Goal: Find specific fact: Find specific page/section

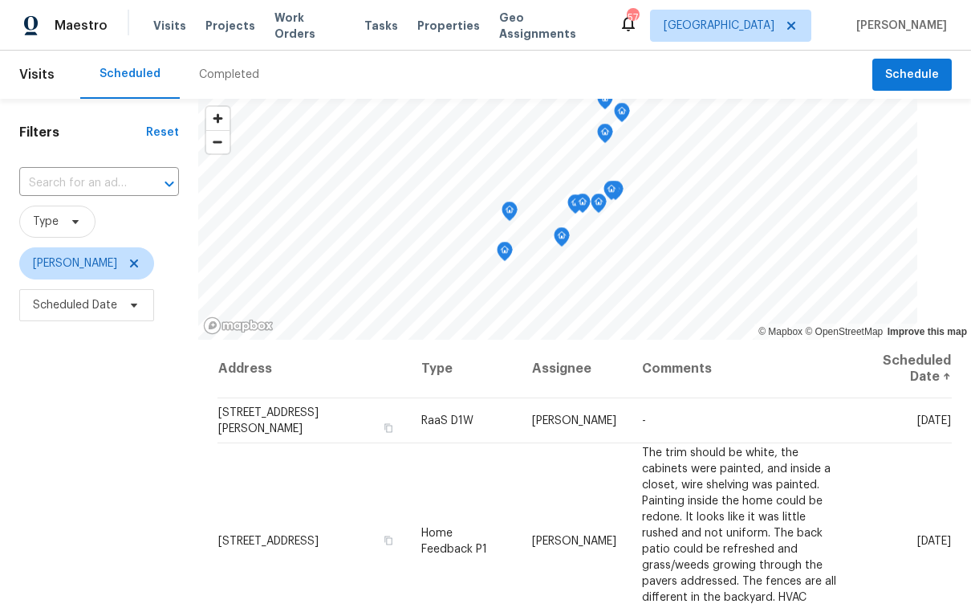
click at [96, 288] on span "Scheduled Date" at bounding box center [99, 305] width 160 height 42
click at [98, 311] on span "Scheduled Date" at bounding box center [75, 305] width 84 height 16
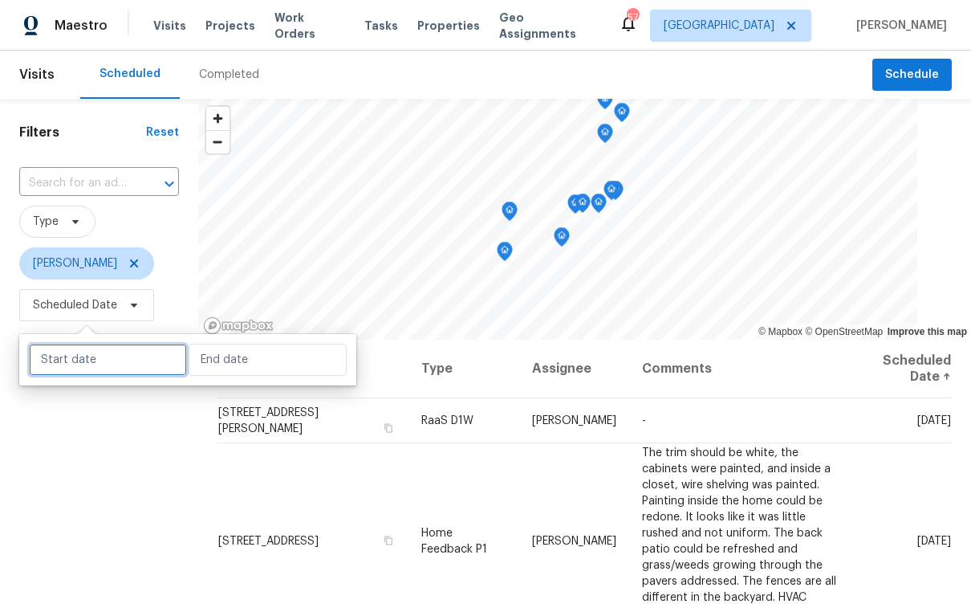
click at [87, 365] on input "text" at bounding box center [108, 360] width 158 height 32
select select "8"
select select "2025"
select select "9"
select select "2025"
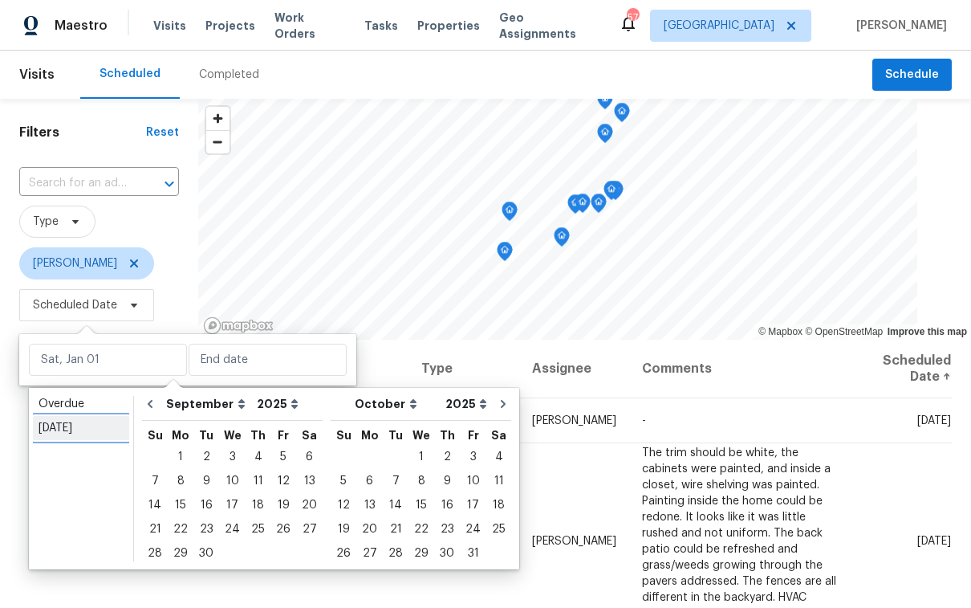
click at [87, 434] on div "Today" at bounding box center [81, 428] width 85 height 16
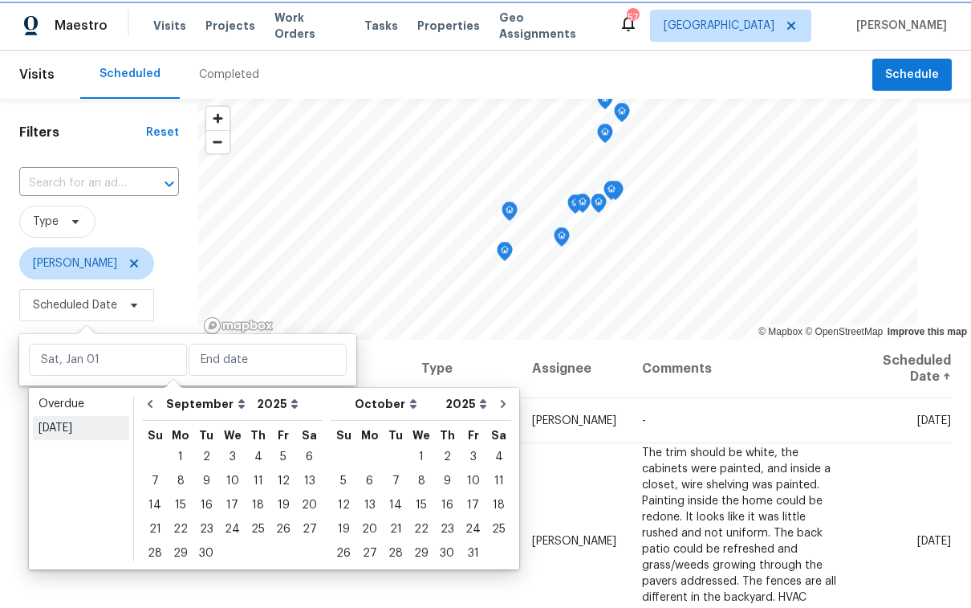
type input "Thu, Sep 18"
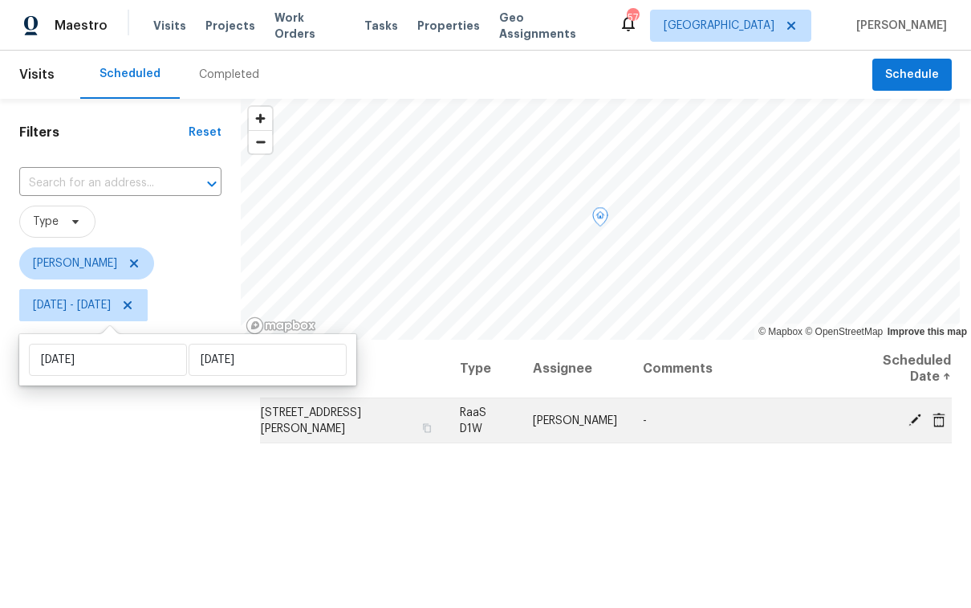
click at [908, 416] on icon at bounding box center [915, 419] width 14 height 14
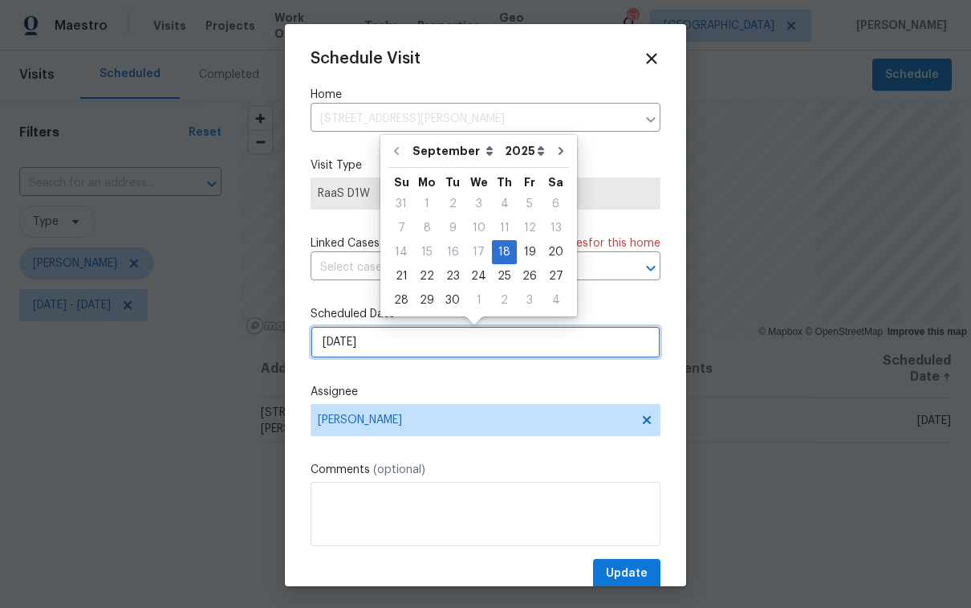
click at [385, 342] on input "9/18/2025" at bounding box center [486, 342] width 350 height 32
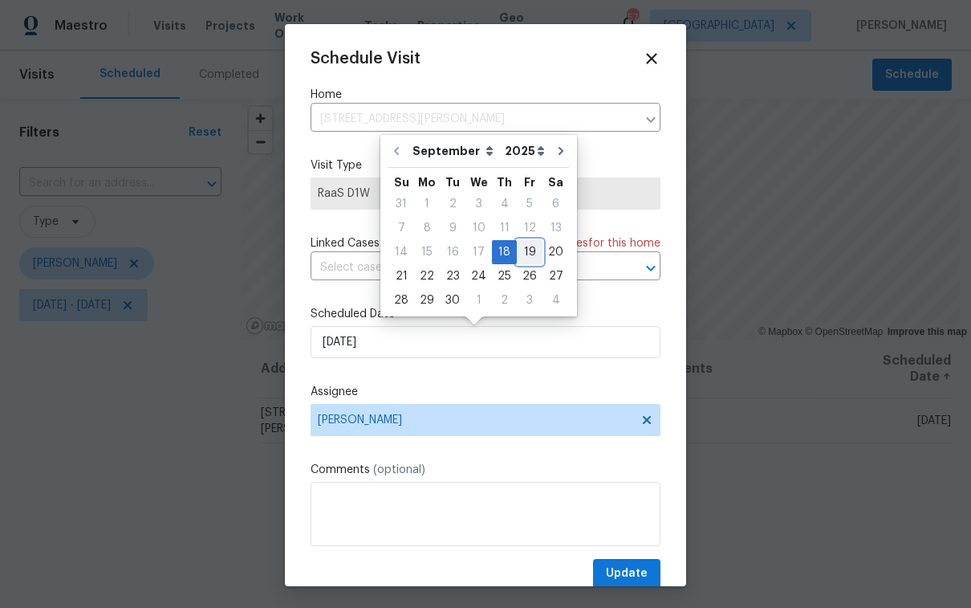
click at [524, 253] on div "19" at bounding box center [530, 252] width 26 height 22
type input "9/19/2025"
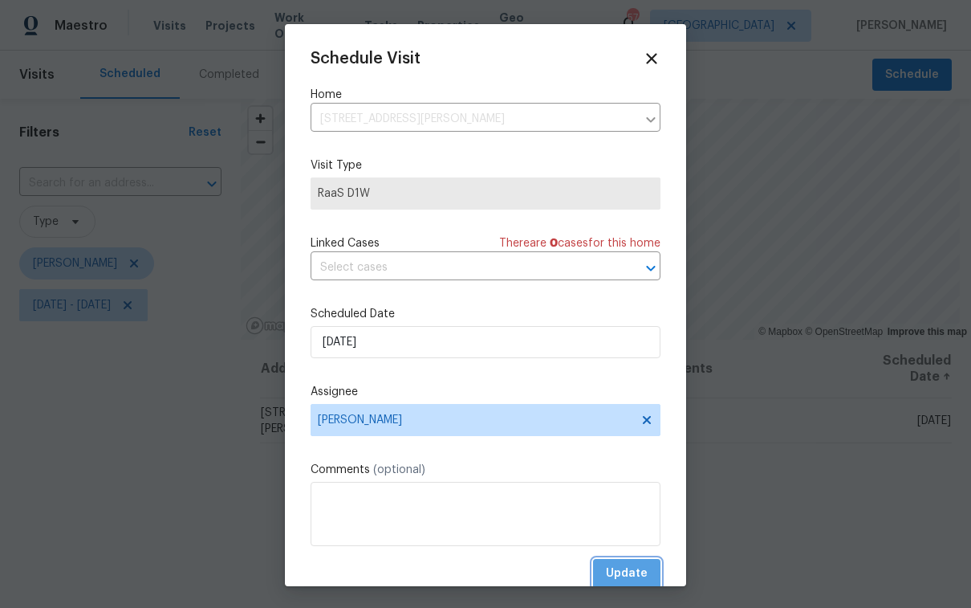
click at [607, 568] on span "Update" at bounding box center [627, 573] width 42 height 20
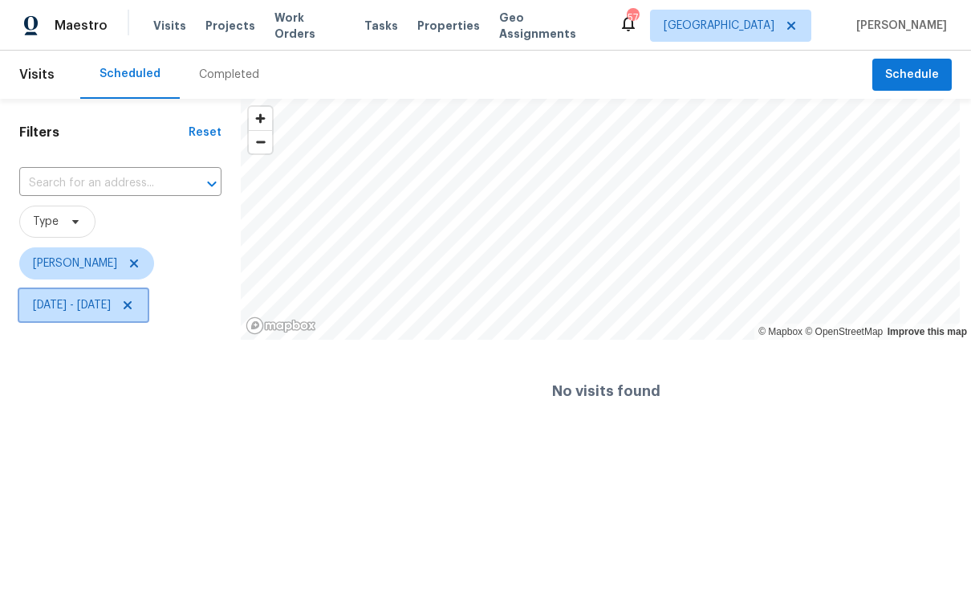
click at [111, 308] on span "Thu, Sep 18 - Thu, Sep 18" at bounding box center [72, 305] width 78 height 16
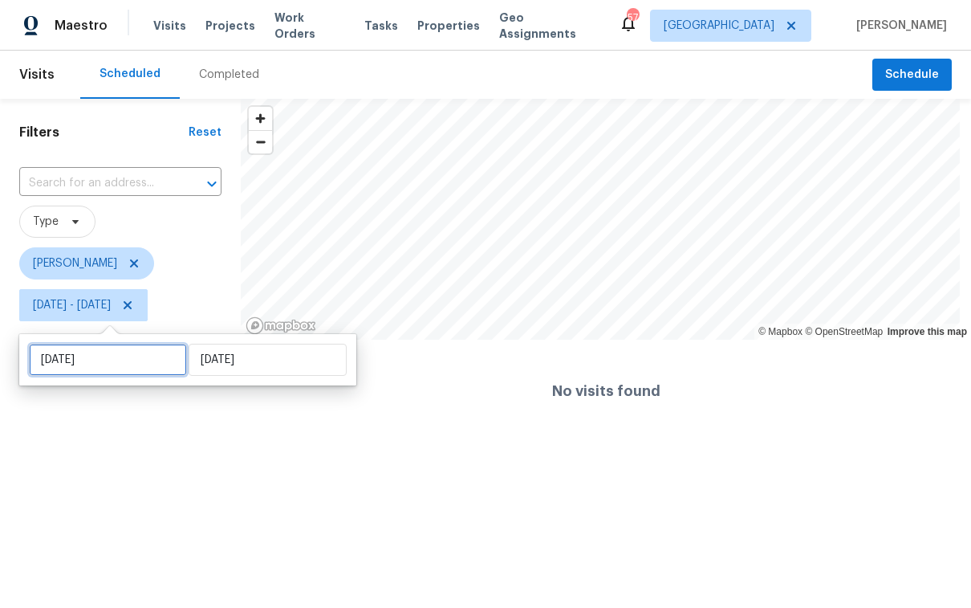
click at [124, 360] on input "Thu, Sep 18" at bounding box center [108, 360] width 158 height 32
select select "8"
select select "2025"
select select "9"
select select "2025"
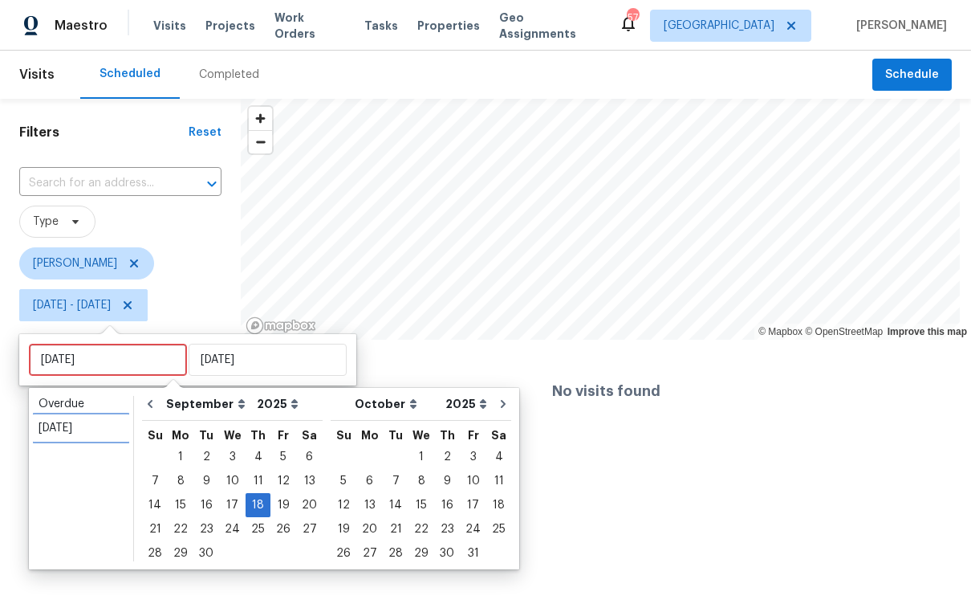
click at [108, 429] on div "Today" at bounding box center [81, 428] width 85 height 16
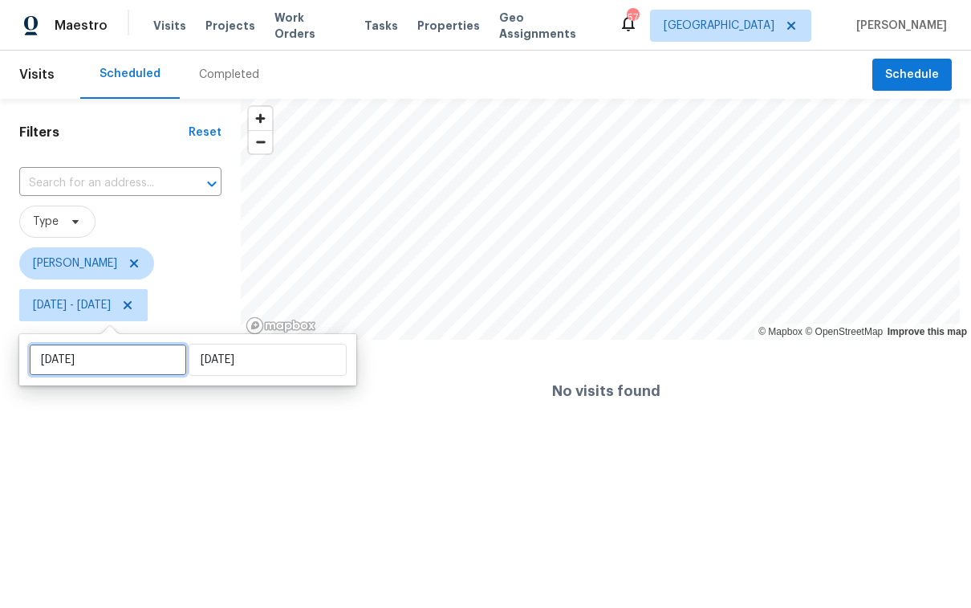
click at [138, 358] on input "Thu, Sep 18" at bounding box center [108, 360] width 158 height 32
select select "8"
select select "2025"
select select "9"
select select "2025"
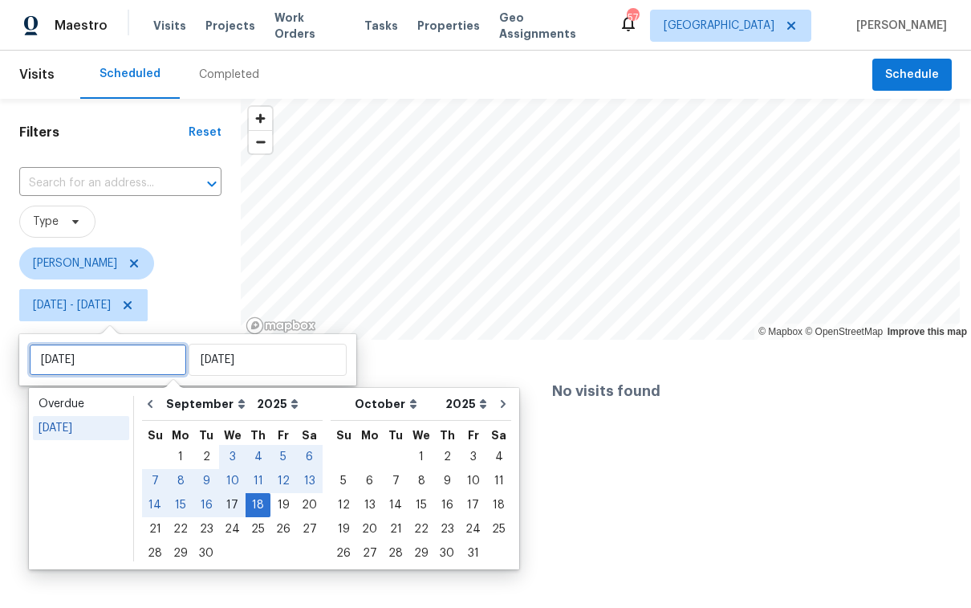
type input "Wed, Sep 17"
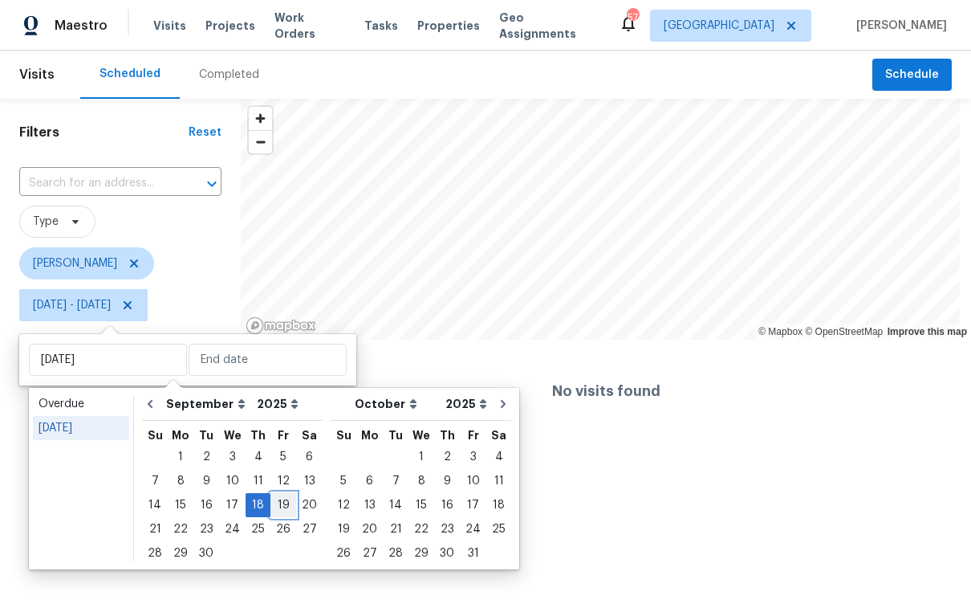
click at [271, 507] on div "19" at bounding box center [284, 505] width 26 height 22
type input "Fri, Sep 19"
type input "Thu, Sep 18"
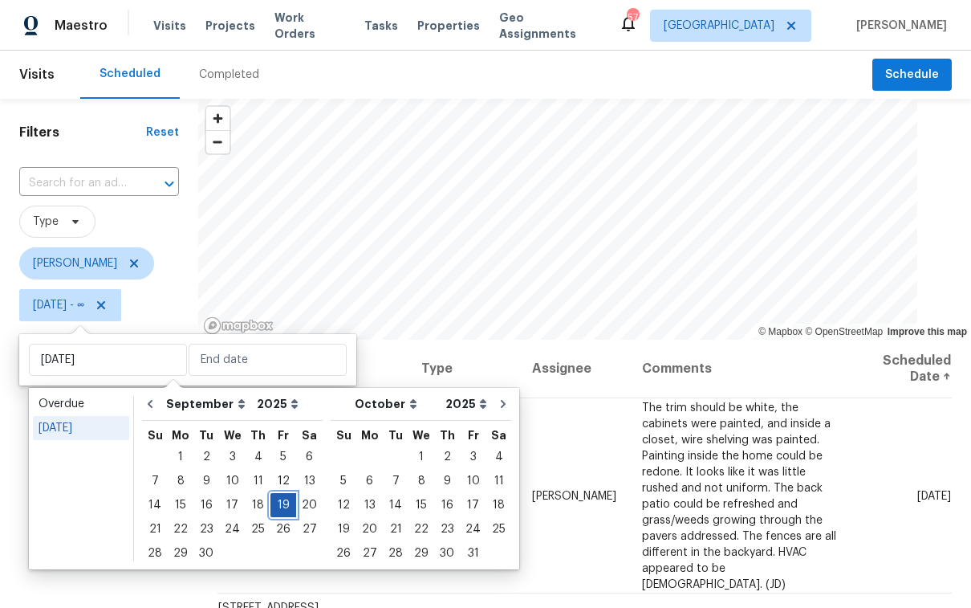
click at [274, 506] on div "19" at bounding box center [284, 505] width 26 height 22
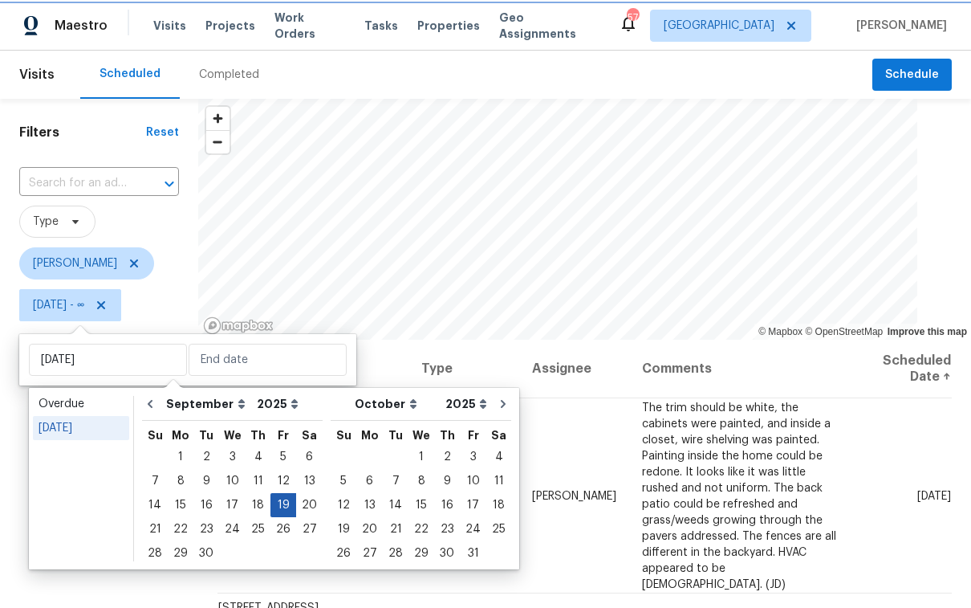
type input "Fri, Sep 19"
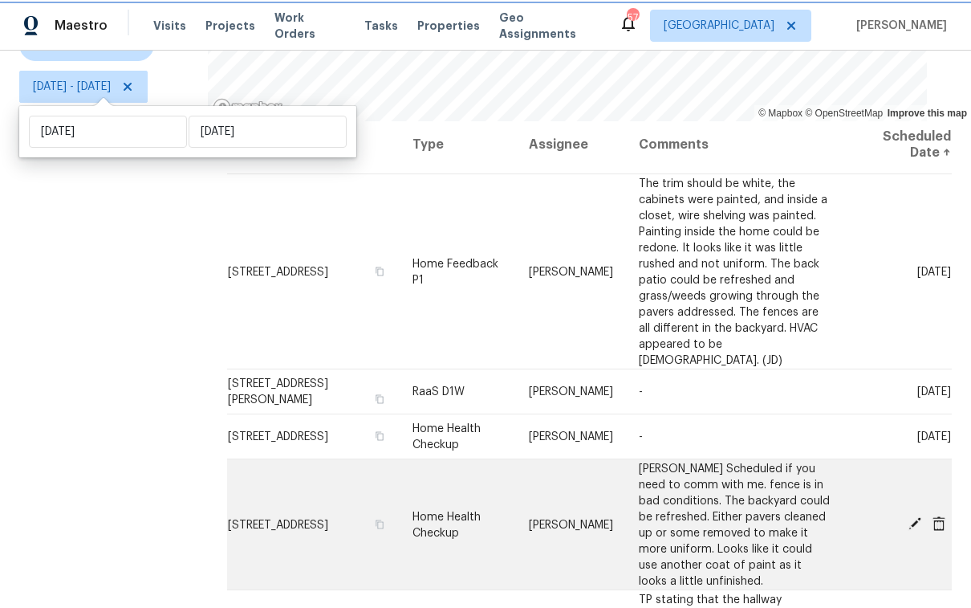
scroll to position [6, 0]
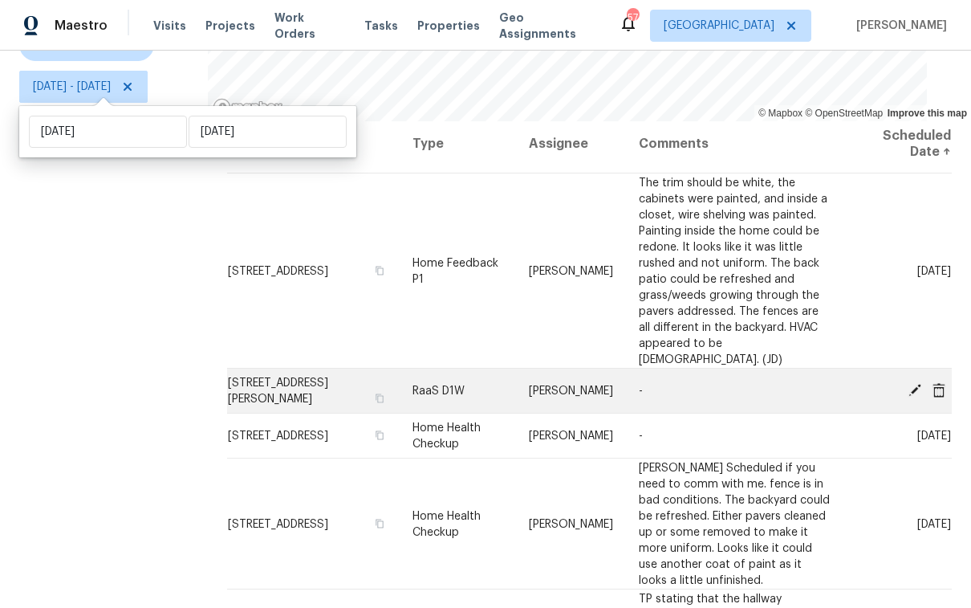
click at [909, 383] on icon at bounding box center [915, 389] width 13 height 13
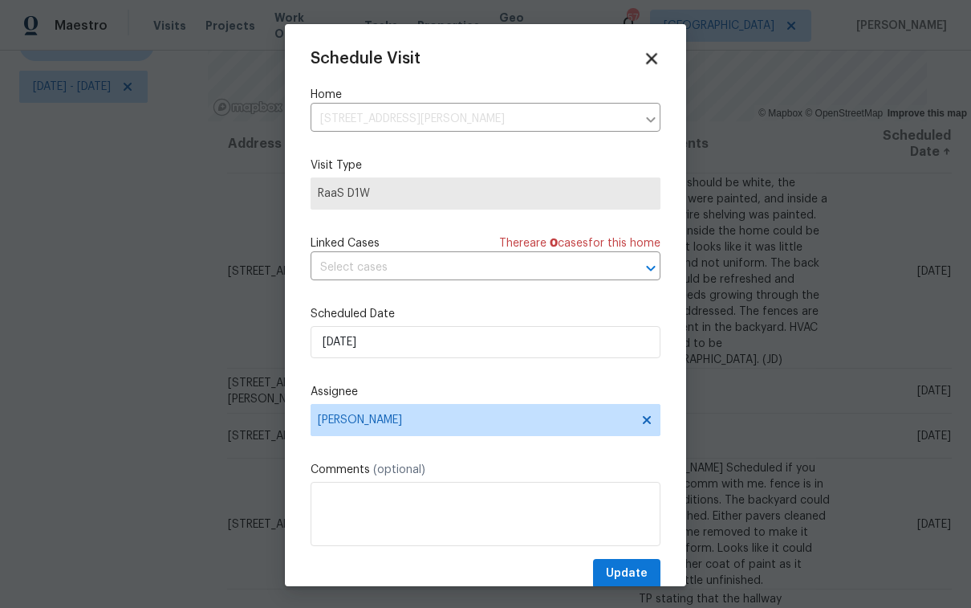
click at [646, 55] on icon at bounding box center [651, 58] width 11 height 11
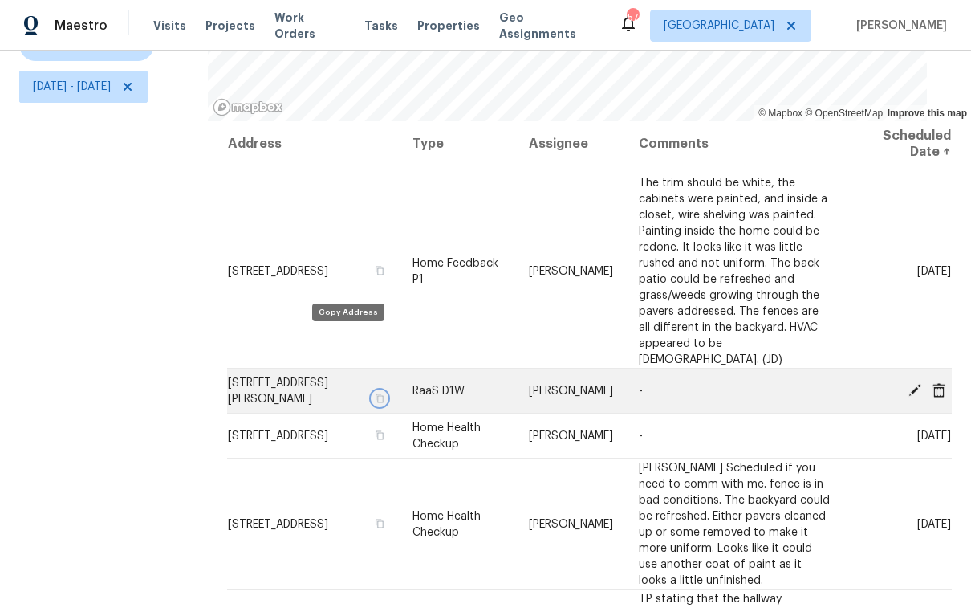
click at [375, 393] on icon "button" at bounding box center [380, 398] width 10 height 10
click at [376, 393] on icon "button" at bounding box center [380, 397] width 8 height 9
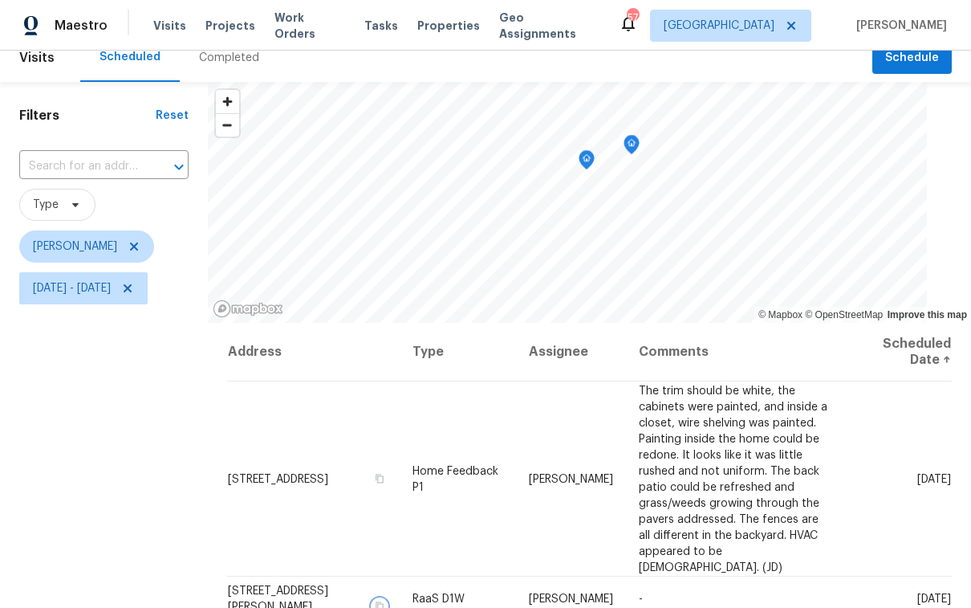
scroll to position [0, 0]
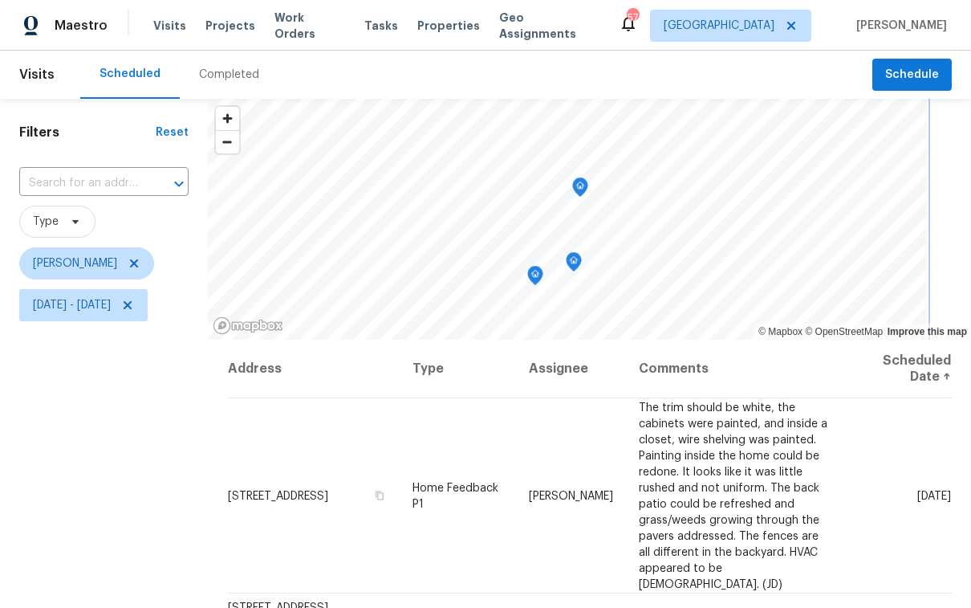
click at [576, 352] on div "© Mapbox © OpenStreetMap Improve this map Address Type Assignee Comments Schedu…" at bounding box center [589, 462] width 763 height 727
click at [592, 144] on icon "Map marker" at bounding box center [591, 144] width 14 height 18
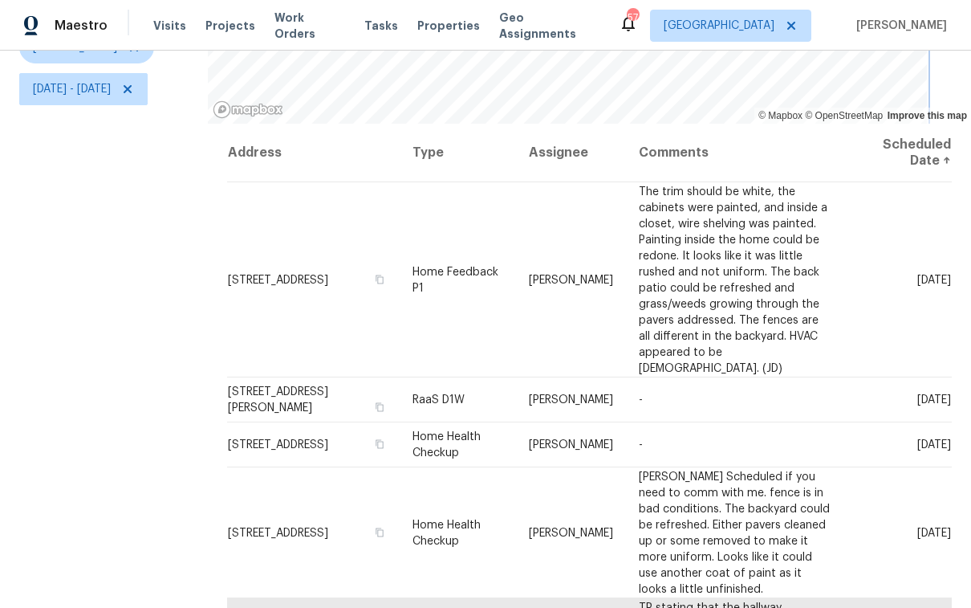
scroll to position [228, 0]
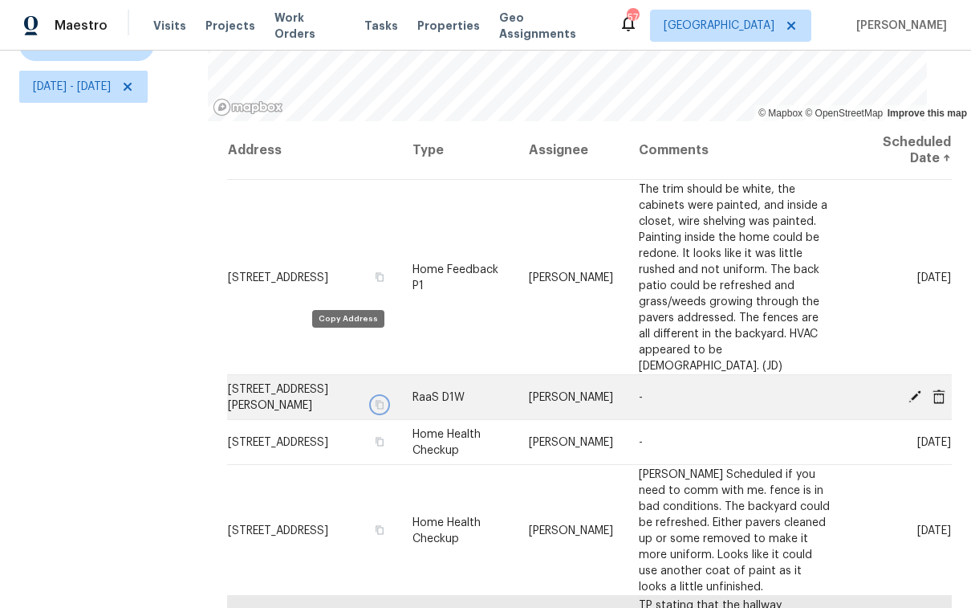
click at [375, 400] on icon "button" at bounding box center [380, 405] width 10 height 10
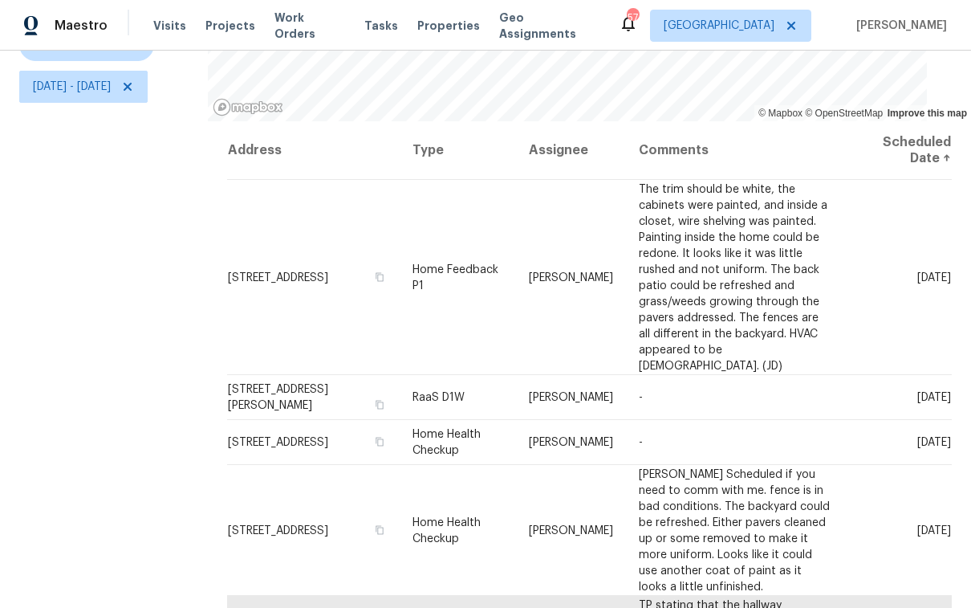
scroll to position [0, 0]
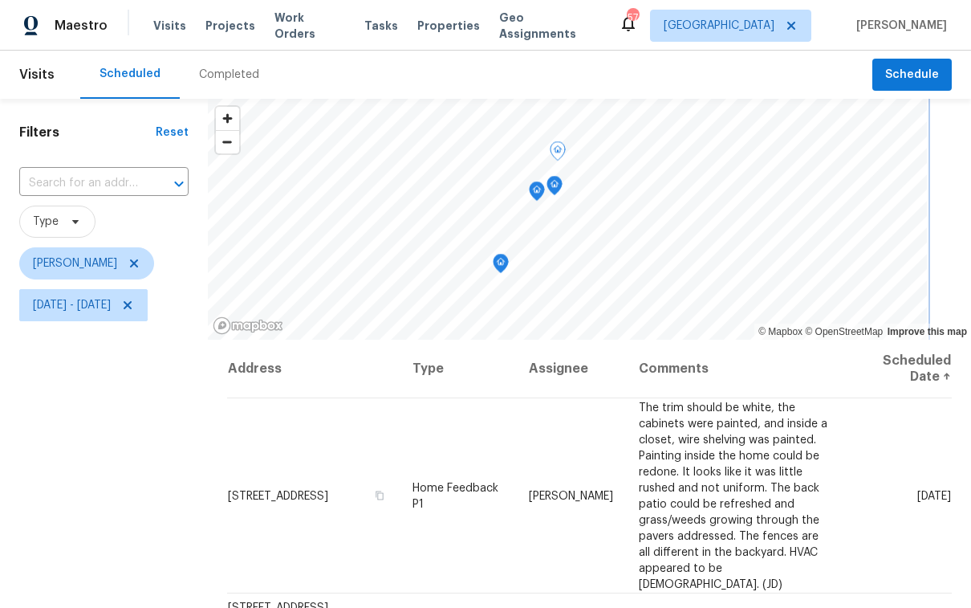
click at [552, 187] on icon "Map marker" at bounding box center [554, 185] width 5 height 4
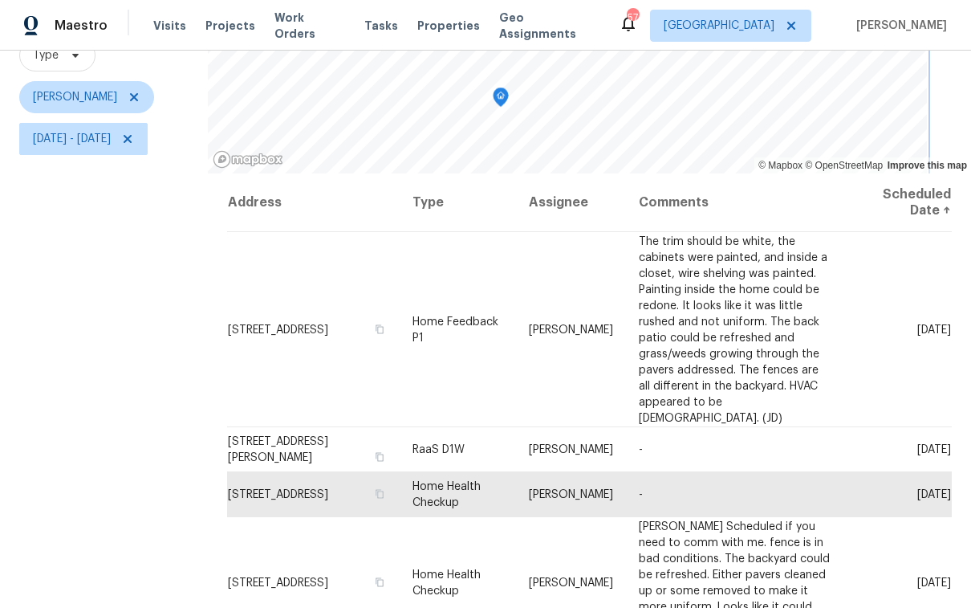
scroll to position [228, 0]
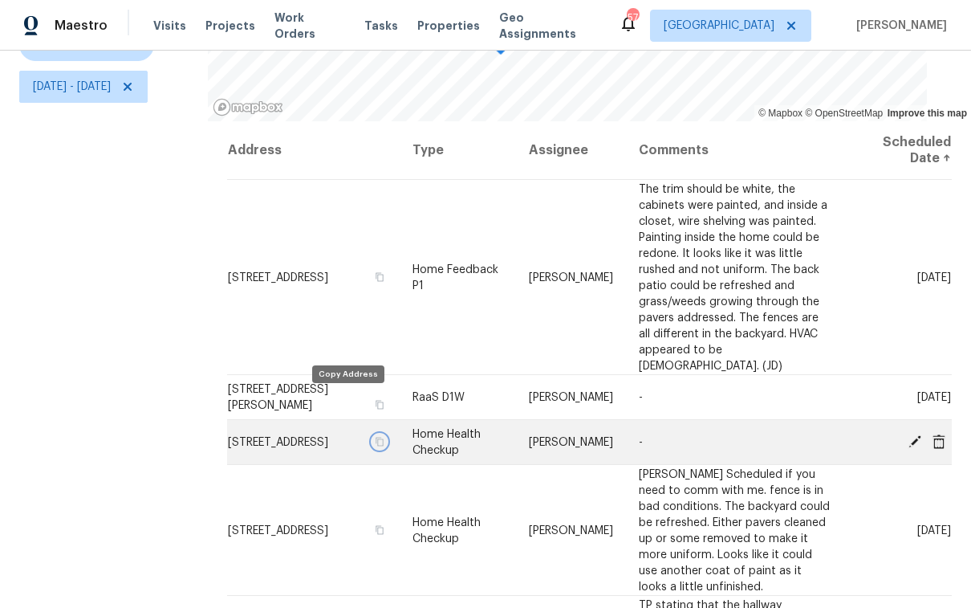
click at [376, 437] on icon "button" at bounding box center [380, 441] width 8 height 9
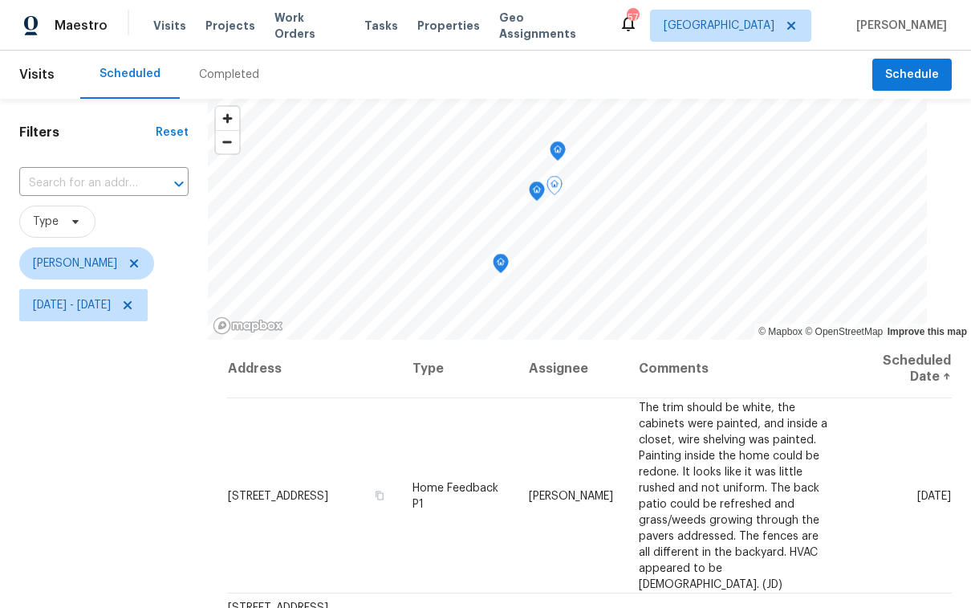
scroll to position [0, 0]
click at [536, 195] on icon "Map marker" at bounding box center [537, 191] width 14 height 18
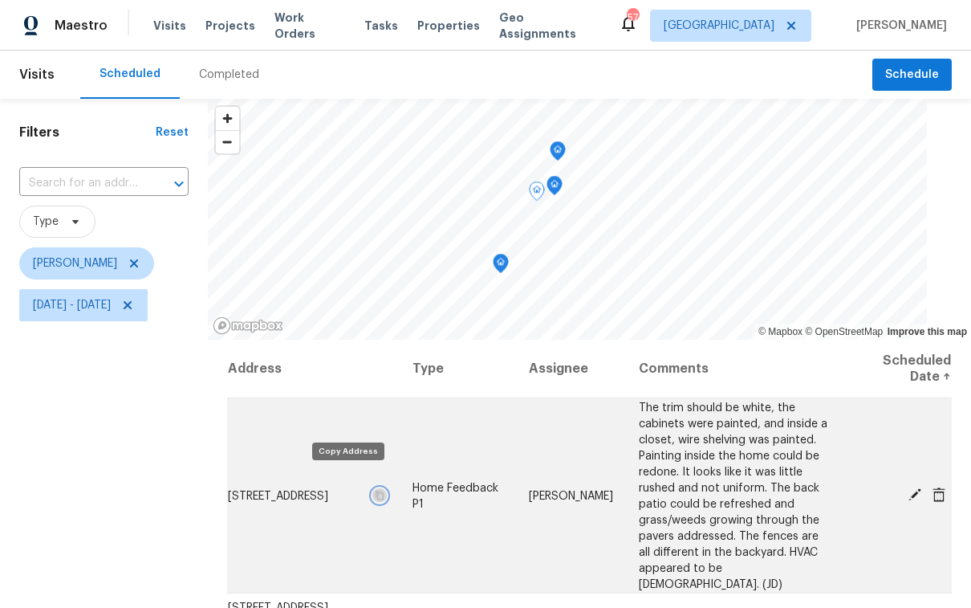
click at [376, 490] on icon "button" at bounding box center [380, 494] width 8 height 9
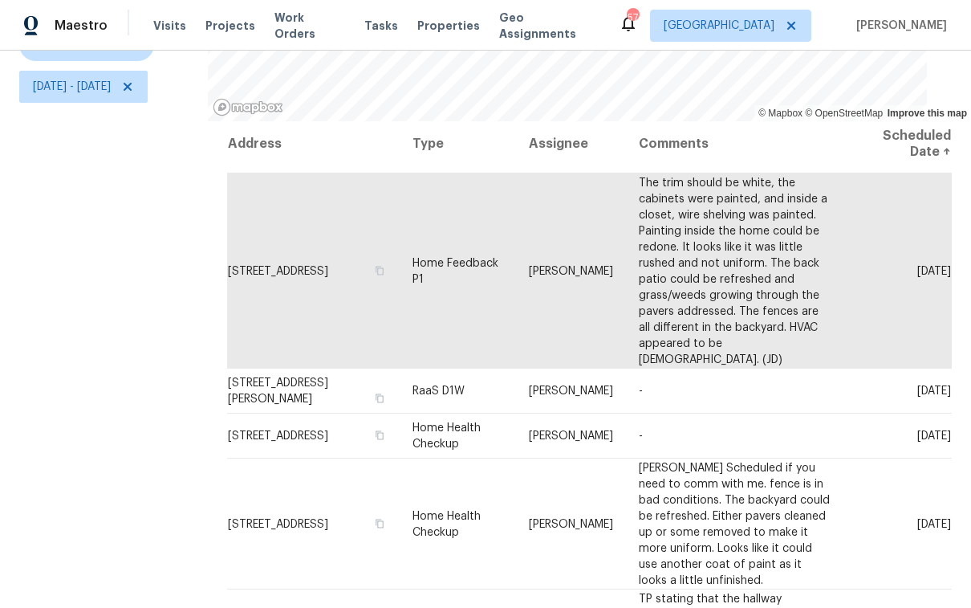
scroll to position [228, 0]
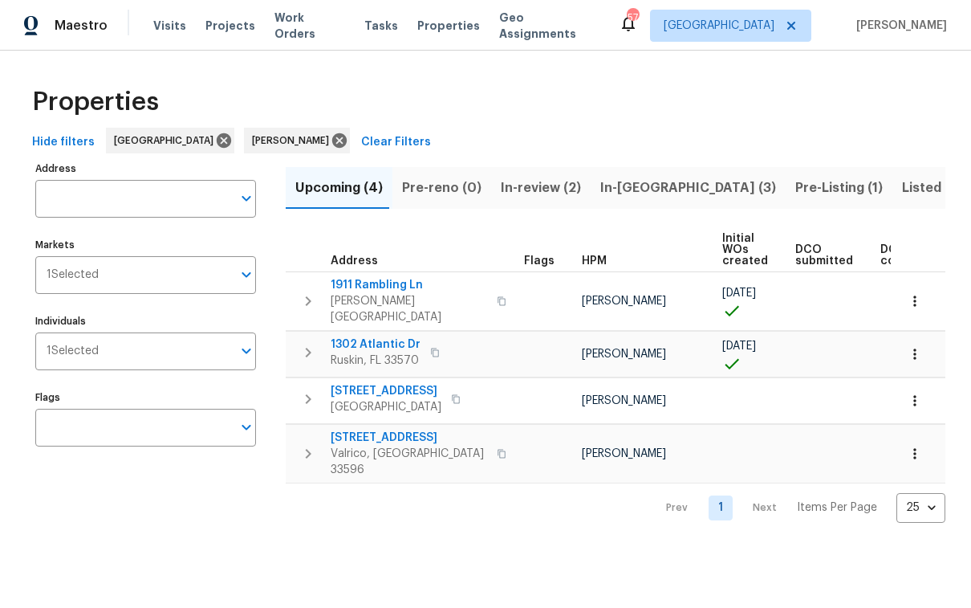
click at [603, 187] on span "In-[GEOGRAPHIC_DATA] (3)" at bounding box center [688, 188] width 176 height 22
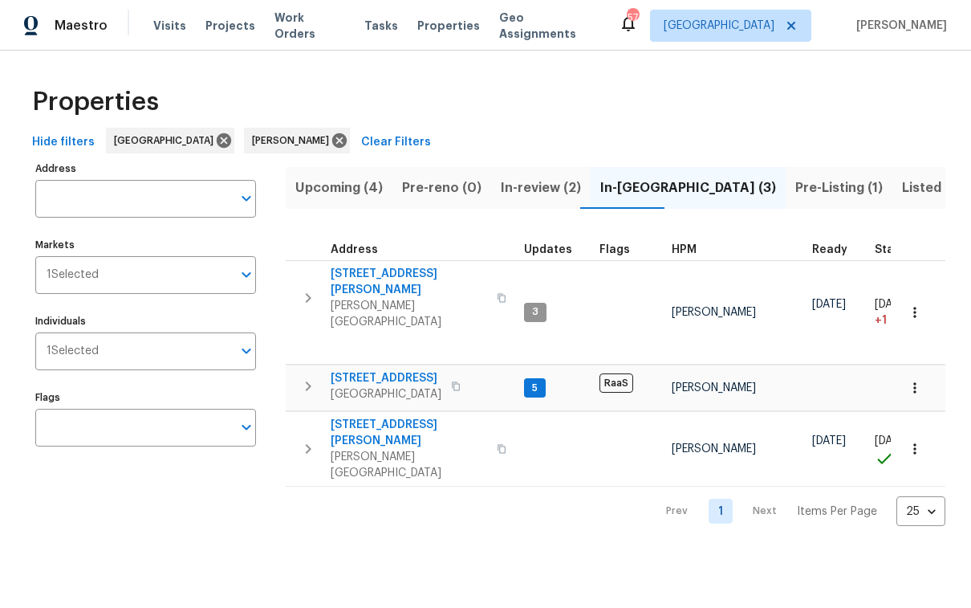
click at [535, 185] on span "In-review (2)" at bounding box center [541, 188] width 80 height 22
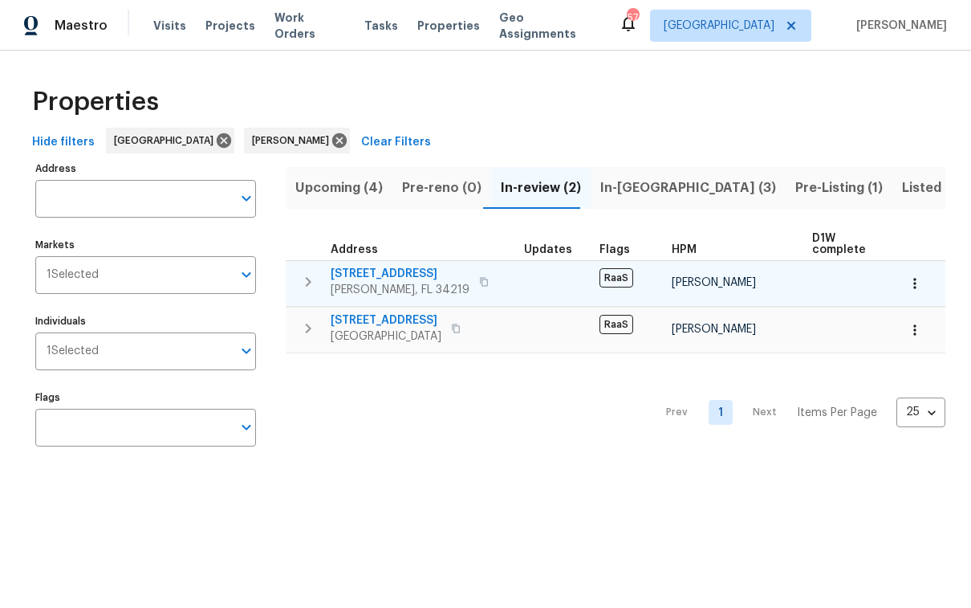
click at [479, 279] on icon "button" at bounding box center [484, 282] width 10 height 10
click at [312, 282] on icon "button" at bounding box center [308, 281] width 19 height 19
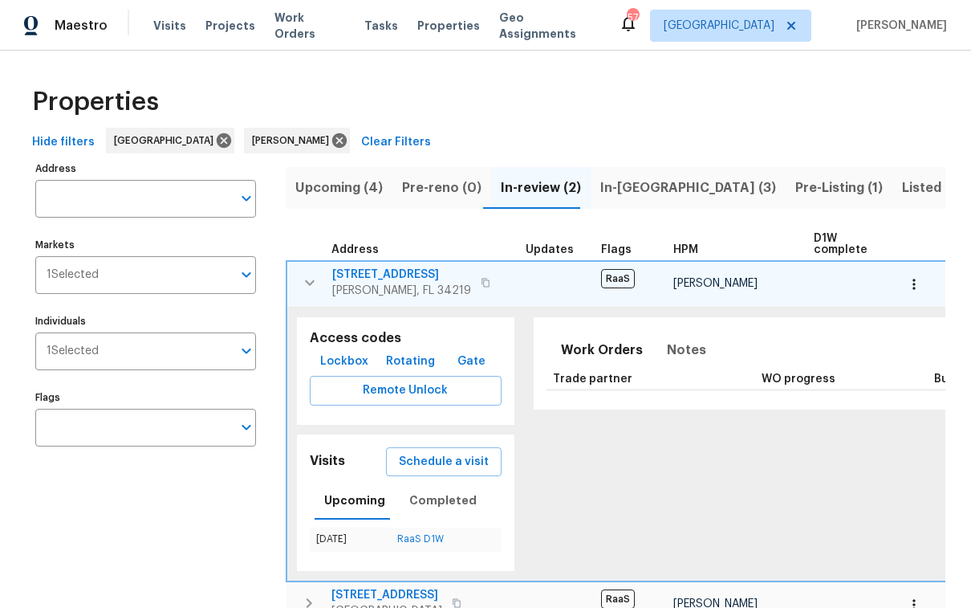
click at [350, 355] on span "Lockbox" at bounding box center [344, 362] width 48 height 20
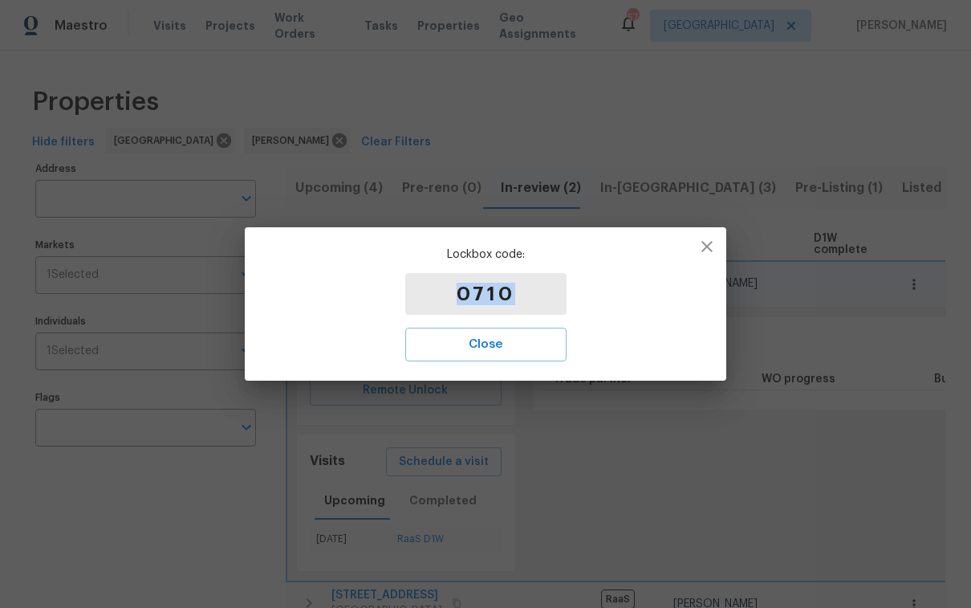
drag, startPoint x: 519, startPoint y: 288, endPoint x: 453, endPoint y: 294, distance: 66.1
click at [453, 294] on p "0710" at bounding box center [485, 294] width 161 height 42
copy p "0710"
click at [482, 346] on span "Close" at bounding box center [486, 344] width 126 height 21
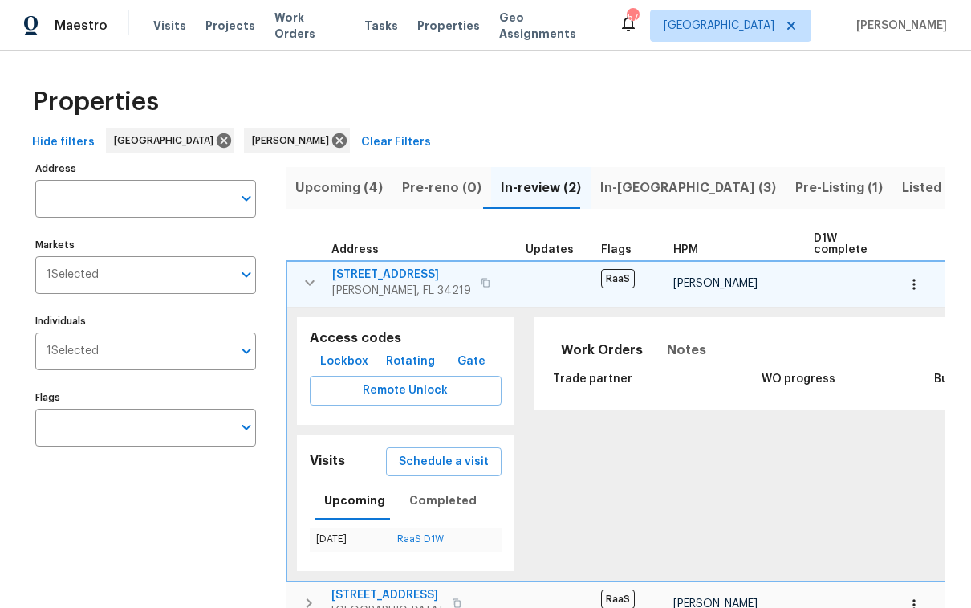
click at [474, 362] on span "Gate" at bounding box center [471, 362] width 39 height 20
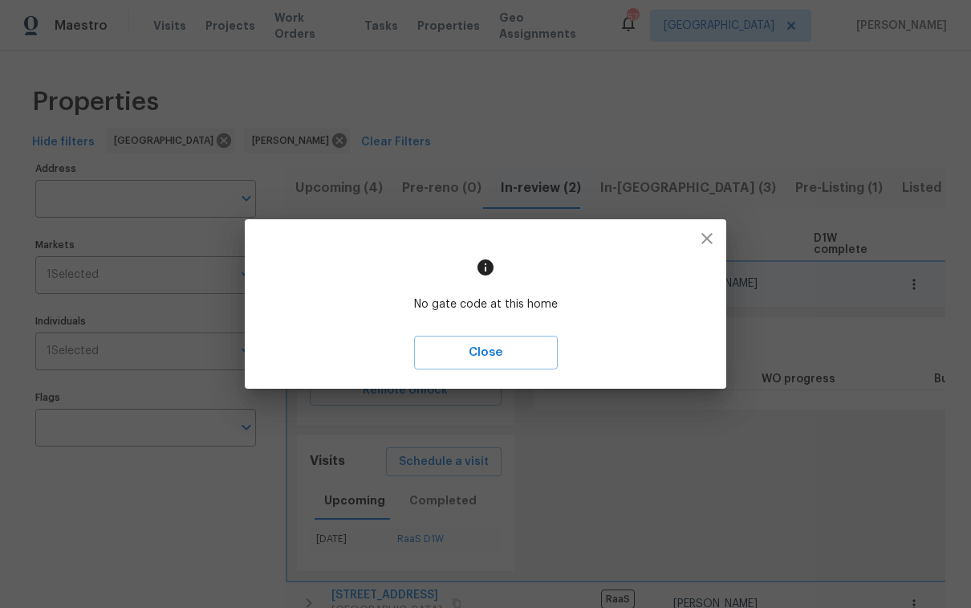
click at [474, 363] on button "Close" at bounding box center [486, 353] width 144 height 34
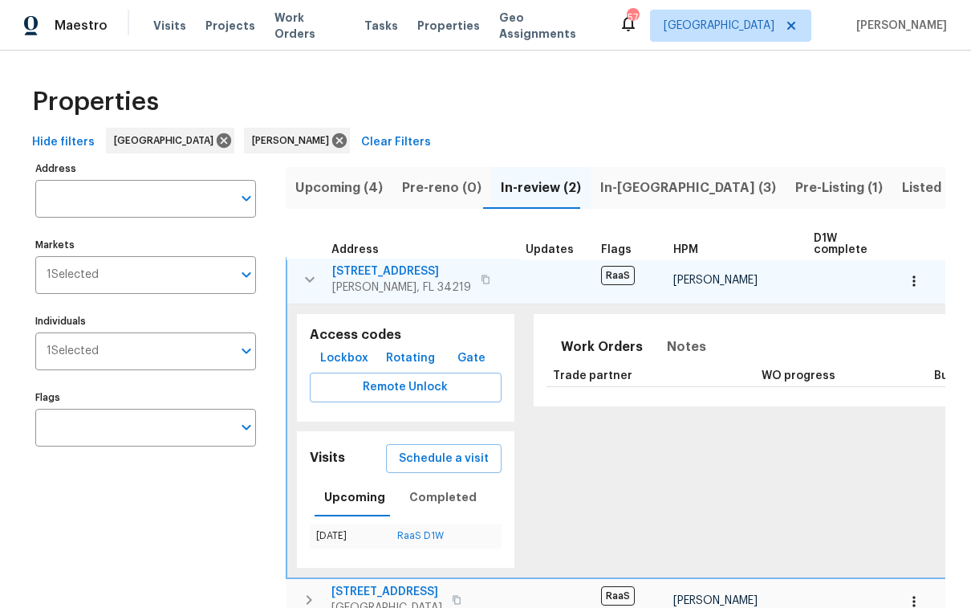
scroll to position [8, 0]
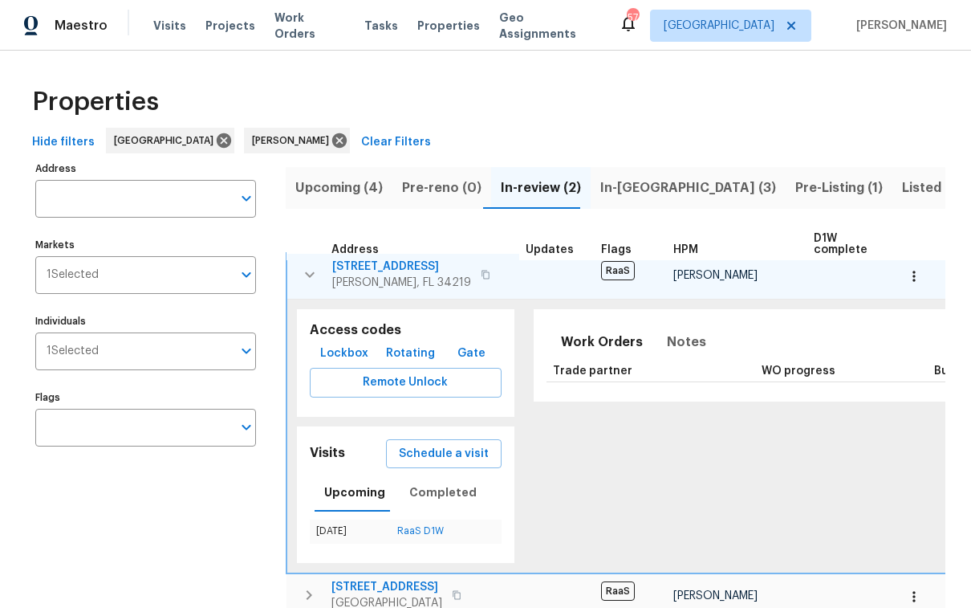
click at [334, 188] on span "Upcoming (4)" at bounding box center [338, 188] width 87 height 22
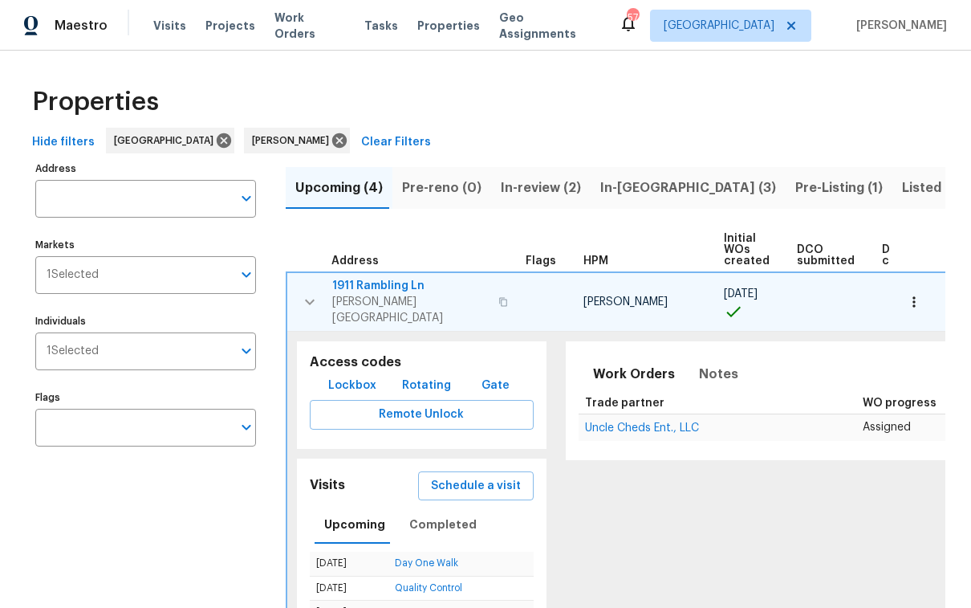
click at [313, 299] on icon "button" at bounding box center [310, 302] width 10 height 6
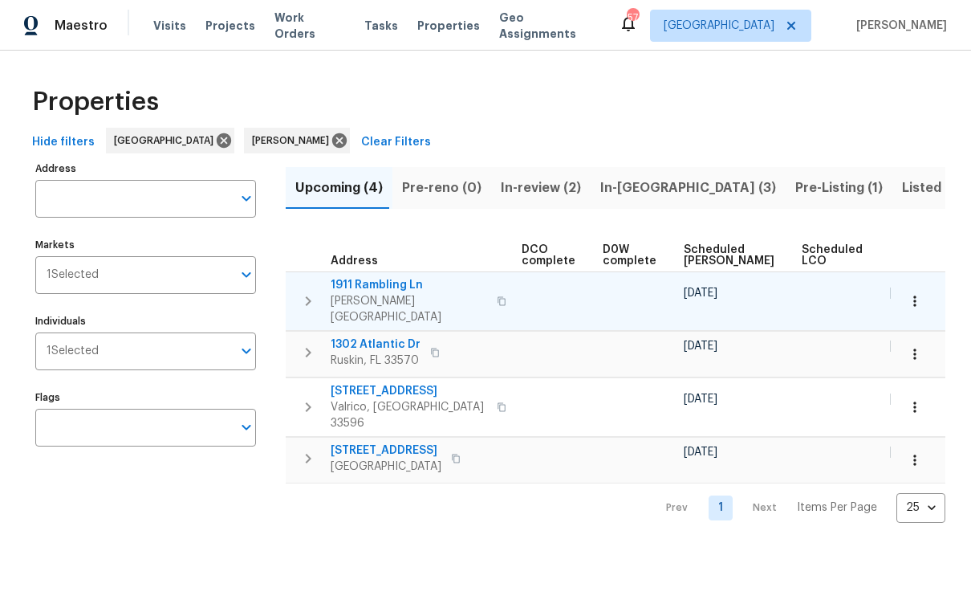
scroll to position [0, 370]
